Goal: Task Accomplishment & Management: Manage account settings

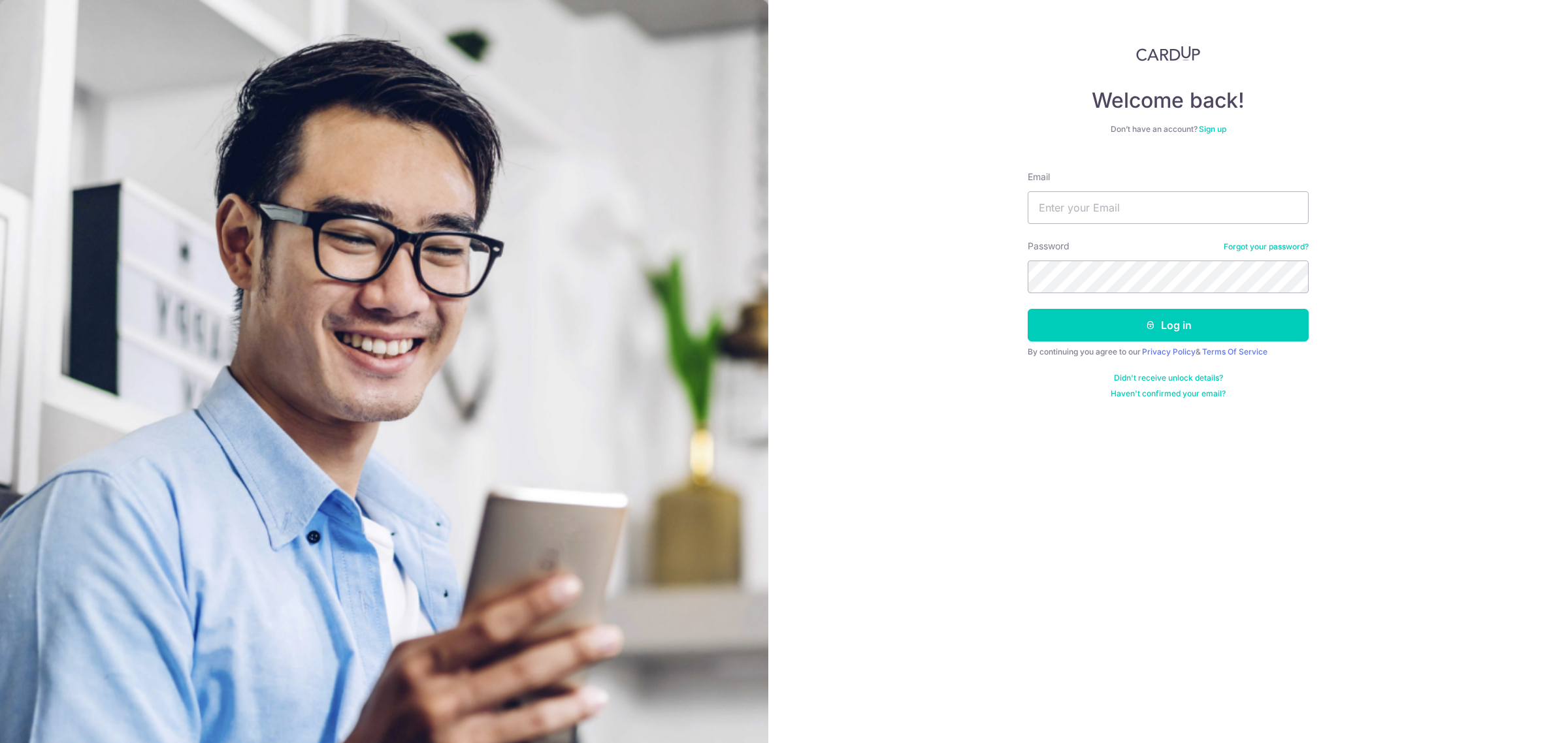
click at [1092, 193] on input "Email" at bounding box center [1168, 207] width 281 height 32
type input "[EMAIL_ADDRESS][DOMAIN_NAME]"
click at [1074, 294] on form "Email [EMAIL_ADDRESS][DOMAIN_NAME] Password Forgot your password? Log in By con…" at bounding box center [1168, 280] width 281 height 239
click at [1028, 309] on button "Log in" at bounding box center [1168, 325] width 281 height 32
